Goal: Information Seeking & Learning: Find specific fact

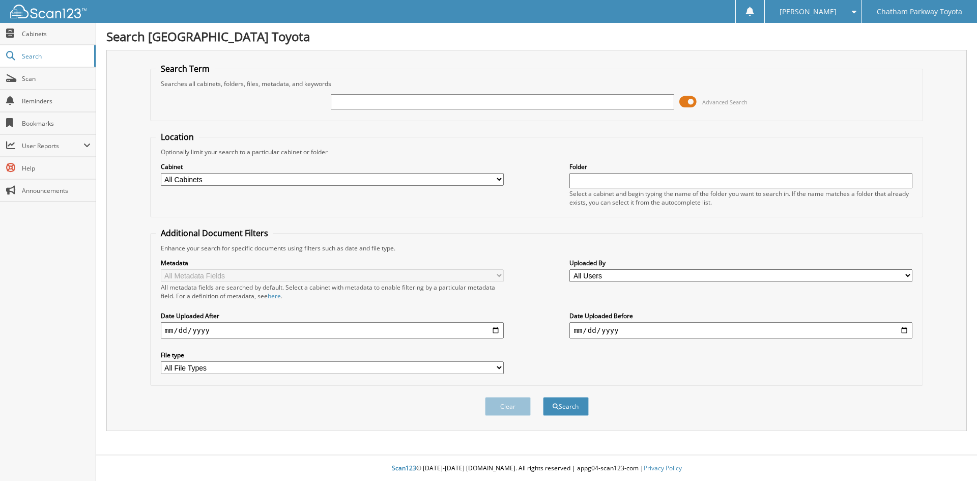
click at [347, 103] on input "text" at bounding box center [502, 101] width 343 height 15
type input "241489"
click at [570, 405] on button "Search" at bounding box center [566, 406] width 46 height 19
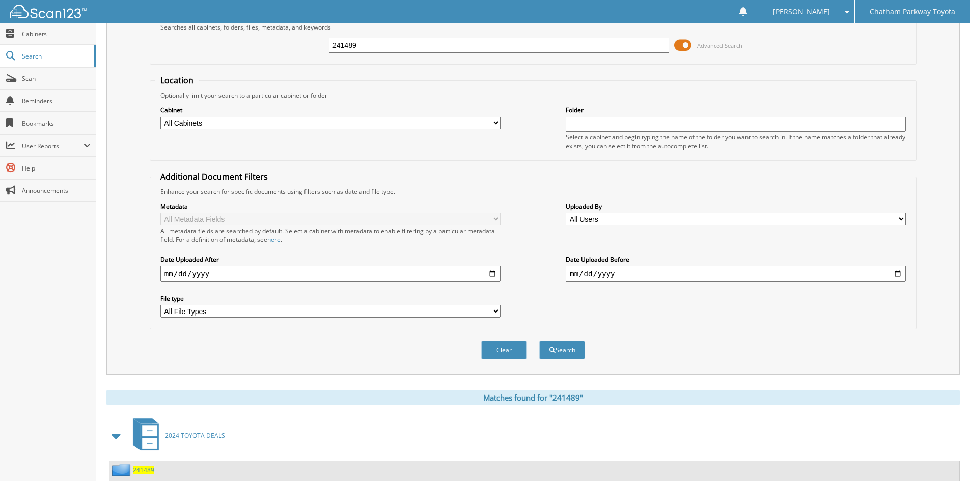
scroll to position [145, 0]
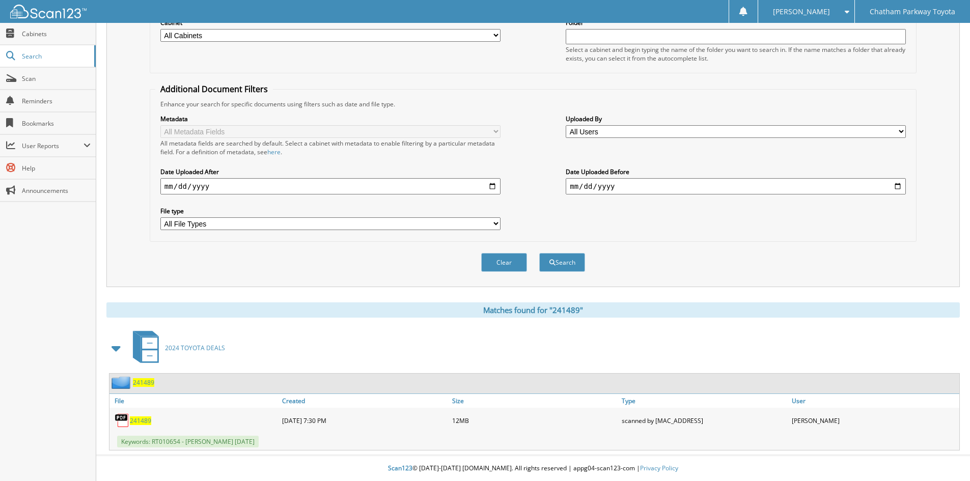
click at [143, 418] on span "241489" at bounding box center [140, 420] width 21 height 9
